Goal: Task Accomplishment & Management: Manage account settings

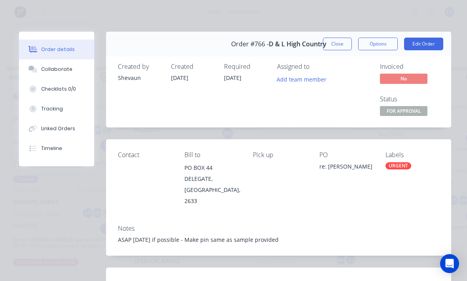
click at [337, 39] on button "Close" at bounding box center [337, 44] width 29 height 13
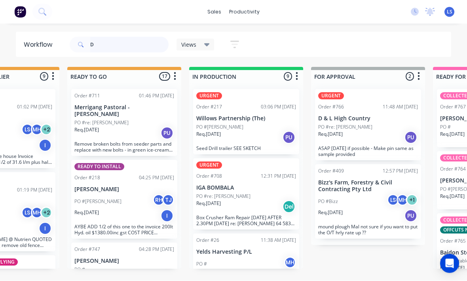
click at [108, 44] on input "D" at bounding box center [129, 45] width 78 height 16
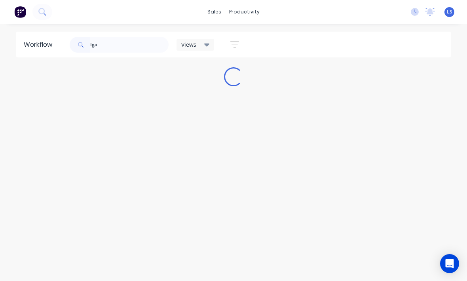
scroll to position [3, 0]
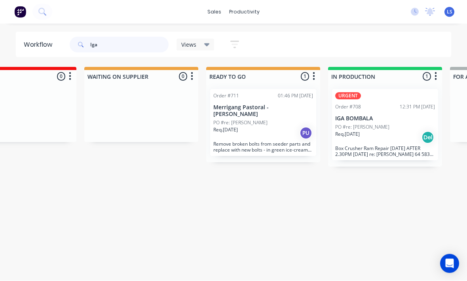
type input "Iga"
click at [383, 133] on div "Req. [DATE] Del" at bounding box center [385, 137] width 100 height 13
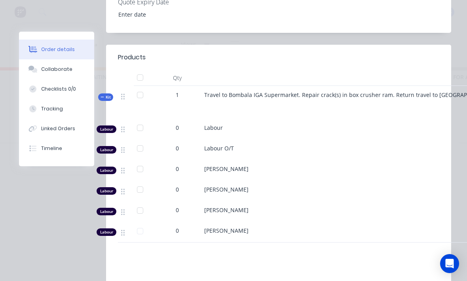
scroll to position [283, 0]
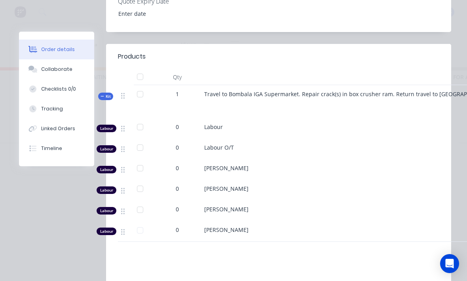
click at [38, 103] on button "Tracking" at bounding box center [56, 109] width 75 height 20
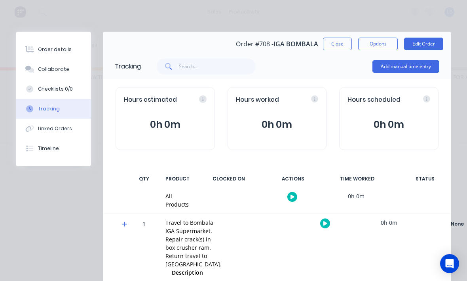
click at [423, 64] on button "Add manual time entry" at bounding box center [405, 66] width 67 height 13
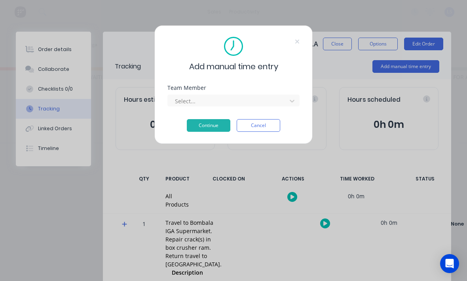
click at [194, 95] on div "Select..." at bounding box center [228, 101] width 113 height 12
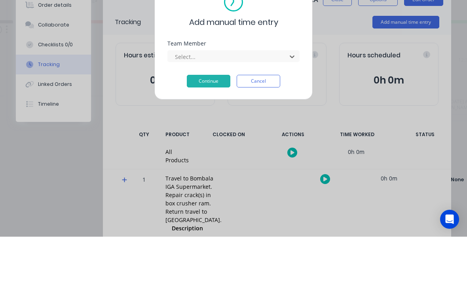
scroll to position [42, 0]
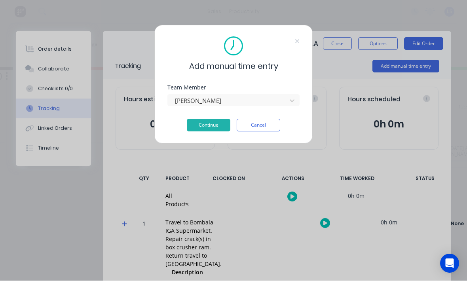
click at [207, 130] on button "Continue" at bounding box center [209, 125] width 44 height 13
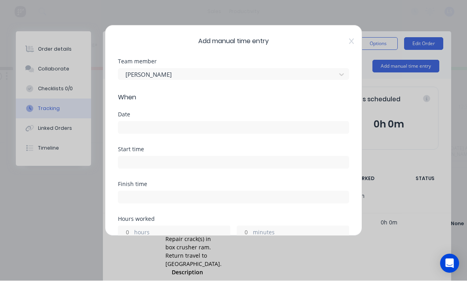
click at [283, 130] on input at bounding box center [233, 128] width 230 height 12
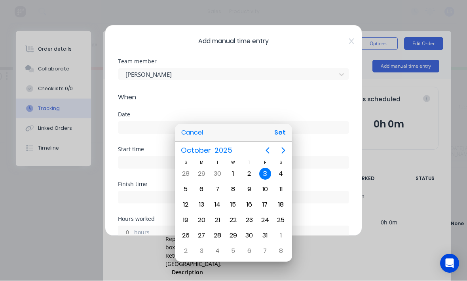
click at [285, 135] on button "Set" at bounding box center [280, 133] width 18 height 14
type input "[DATE]"
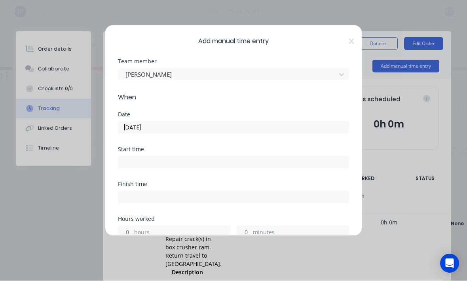
click at [267, 167] on input at bounding box center [233, 163] width 230 height 12
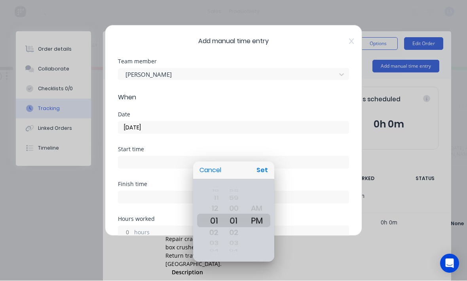
click at [266, 171] on button "Set" at bounding box center [262, 170] width 18 height 14
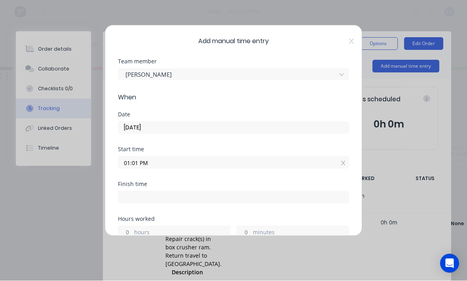
click at [262, 160] on input "01:01 PM" at bounding box center [233, 163] width 230 height 12
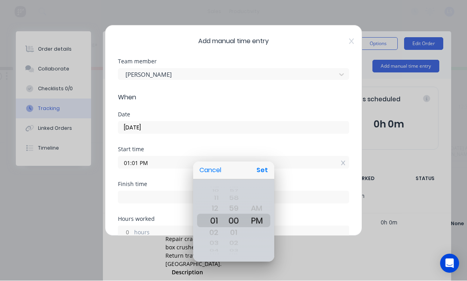
click at [264, 167] on button "Set" at bounding box center [262, 170] width 18 height 14
type input "01:00 PM"
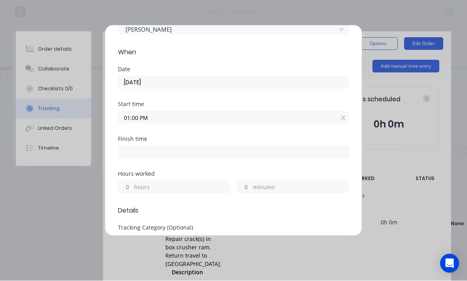
scroll to position [45, 0]
click at [205, 184] on label "hours" at bounding box center [182, 188] width 96 height 10
click at [132, 184] on input "hours" at bounding box center [125, 187] width 14 height 12
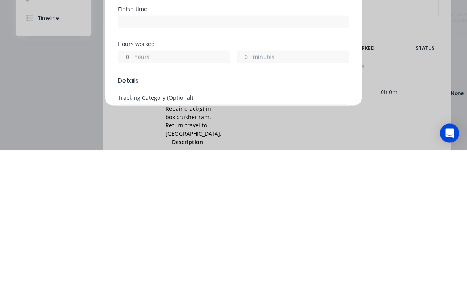
click at [269, 183] on label "minutes" at bounding box center [301, 188] width 96 height 10
click at [251, 181] on input "minutes" at bounding box center [244, 187] width 14 height 12
type input "01:00 PM"
type input "23"
type input "5"
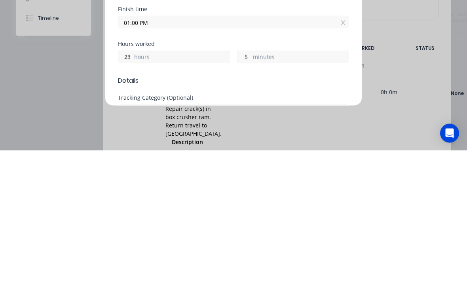
scroll to position [10, 10]
type input "16"
click at [133, 171] on div "Hours worked 23 hours 16 minutes" at bounding box center [233, 182] width 231 height 22
type input "12:16 PM"
type input "15"
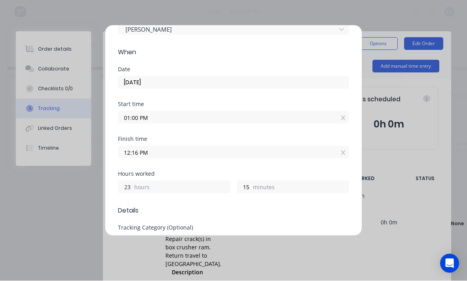
click at [131, 182] on input "23" at bounding box center [125, 187] width 14 height 12
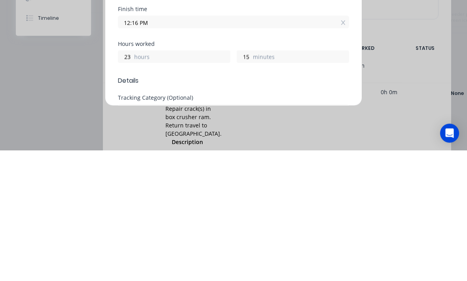
click at [134, 181] on div "23 hours" at bounding box center [174, 187] width 112 height 13
type input "12:15 PM"
type input "14"
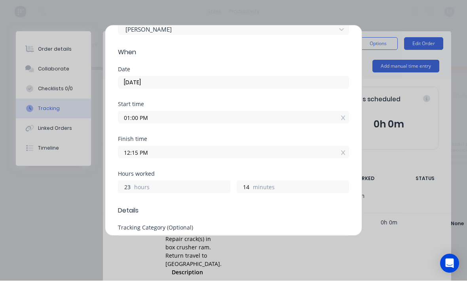
click at [129, 181] on input "23" at bounding box center [125, 187] width 14 height 12
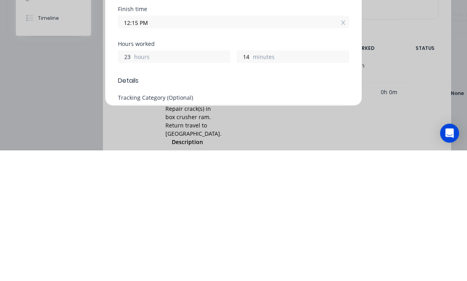
click at [131, 181] on input "23" at bounding box center [125, 187] width 14 height 12
click at [132, 181] on div "23 hours" at bounding box center [174, 187] width 112 height 13
type input "12:14 PM"
type input "13"
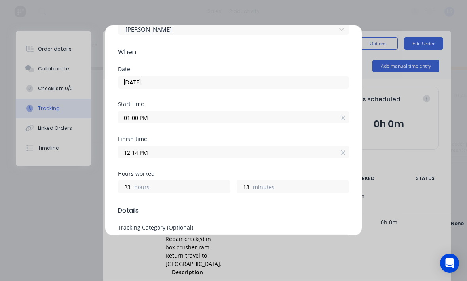
click at [139, 163] on div "Finish time 12:14 PM" at bounding box center [233, 154] width 231 height 35
click at [143, 190] on label "hours" at bounding box center [182, 188] width 96 height 10
click at [132, 190] on input "23" at bounding box center [125, 187] width 14 height 12
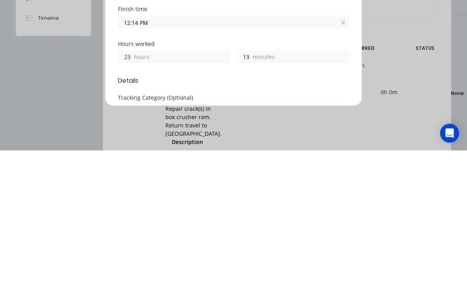
type input "2"
type input "1"
click at [298, 183] on label "minutes" at bounding box center [301, 188] width 96 height 10
click at [251, 181] on input "13" at bounding box center [244, 187] width 14 height 12
type input "02:13 PM"
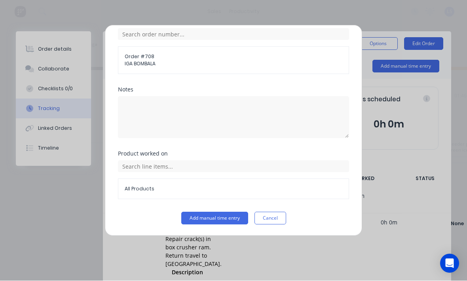
scroll to position [324, 0]
type input "15"
click at [217, 212] on button "Add manual time entry" at bounding box center [214, 218] width 67 height 13
type input "02:15 PM"
type input "14"
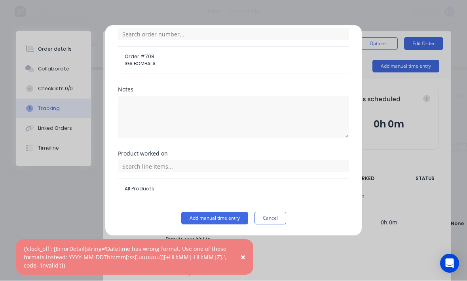
click at [200, 207] on div "Product worked on All Products" at bounding box center [233, 181] width 231 height 61
click at [203, 214] on button "Add manual time entry" at bounding box center [214, 218] width 67 height 13
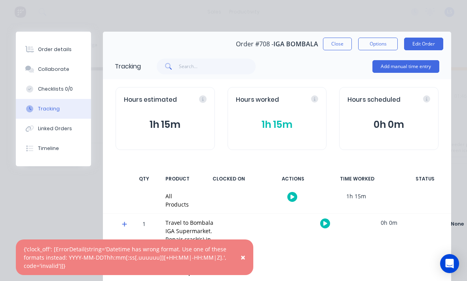
click at [45, 46] on div "Order details" at bounding box center [55, 49] width 34 height 7
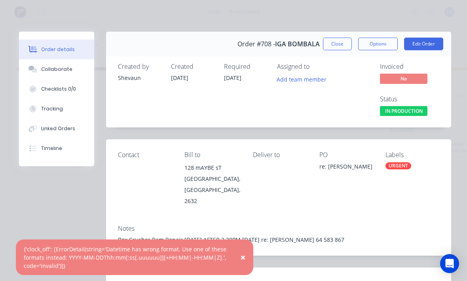
scroll to position [0, 0]
click at [437, 42] on button "Edit Order" at bounding box center [423, 44] width 39 height 13
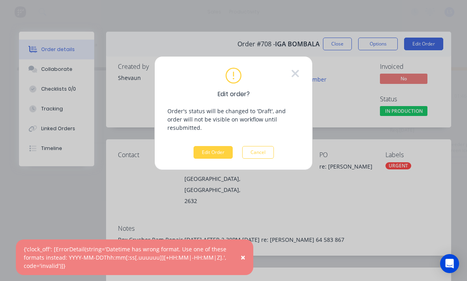
scroll to position [0, 0]
click at [217, 146] on button "Edit Order" at bounding box center [213, 152] width 39 height 13
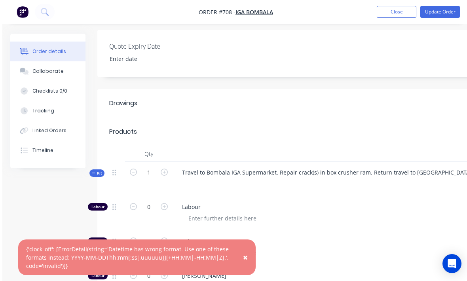
scroll to position [228, 0]
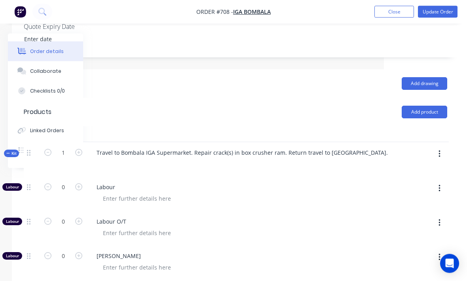
click at [439, 147] on button "button" at bounding box center [439, 154] width 19 height 14
click at [429, 169] on div "Add product to kit" at bounding box center [411, 174] width 61 height 11
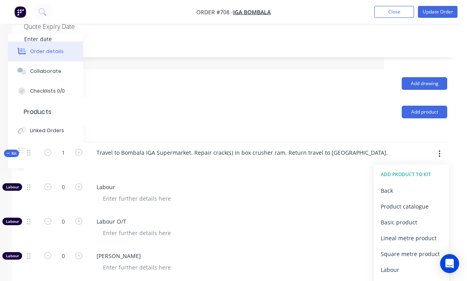
click at [423, 201] on div "Product catalogue" at bounding box center [411, 206] width 61 height 11
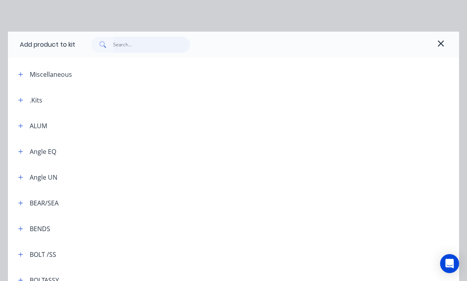
click at [143, 42] on input "text" at bounding box center [151, 45] width 77 height 16
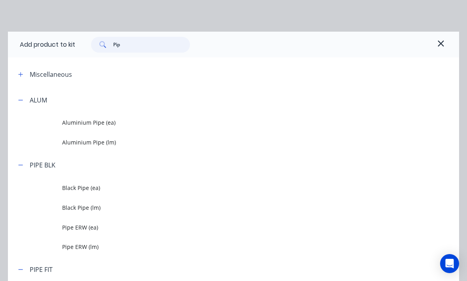
type input "Pipe"
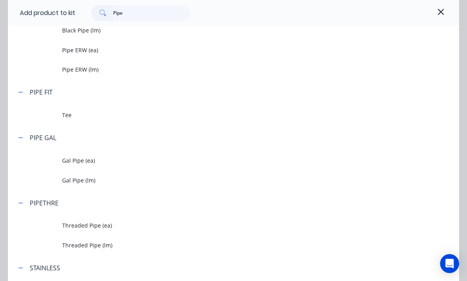
scroll to position [189, 0]
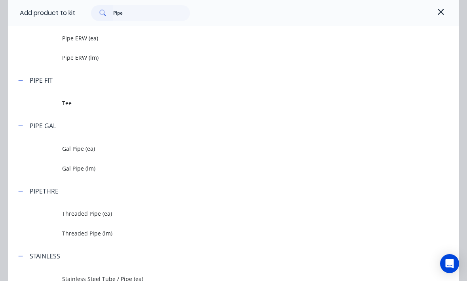
click at [127, 175] on td "Gal Pipe (lm)" at bounding box center [260, 168] width 397 height 20
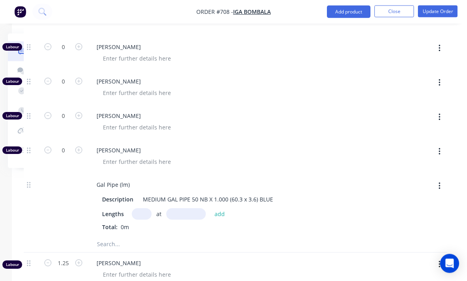
scroll to position [435, 83]
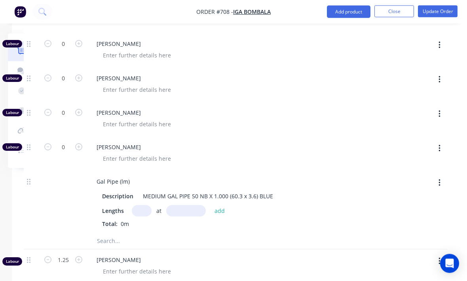
click at [141, 205] on input "text" at bounding box center [142, 210] width 20 height 11
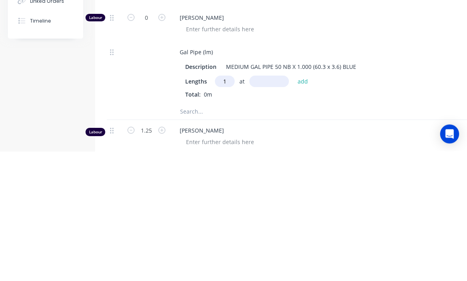
type input "1"
click at [278, 205] on input "text" at bounding box center [269, 210] width 40 height 11
type input "200"
click at [303, 205] on button "add" at bounding box center [303, 210] width 19 height 11
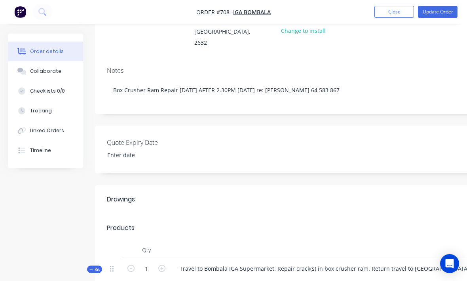
scroll to position [35, 0]
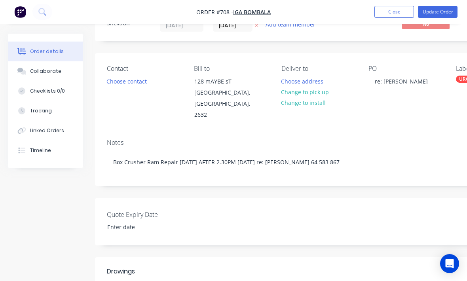
click at [443, 12] on button "Update Order" at bounding box center [438, 12] width 40 height 12
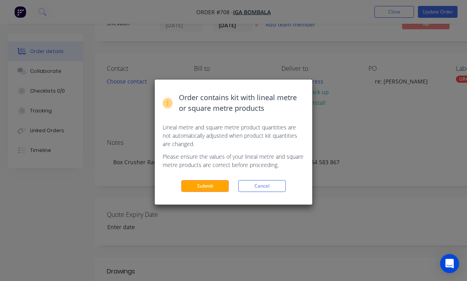
click at [214, 184] on button "Submit" at bounding box center [205, 186] width 48 height 12
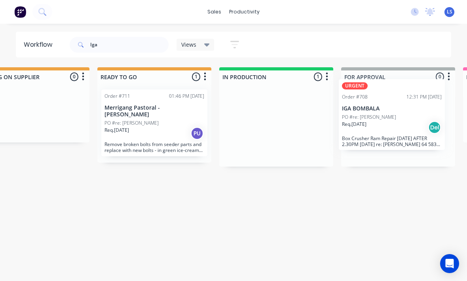
scroll to position [10, 292]
